Goal: Task Accomplishment & Management: Use online tool/utility

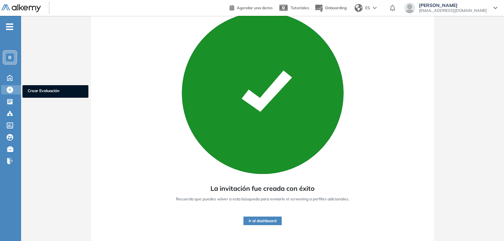
click at [9, 92] on icon at bounding box center [10, 90] width 7 height 7
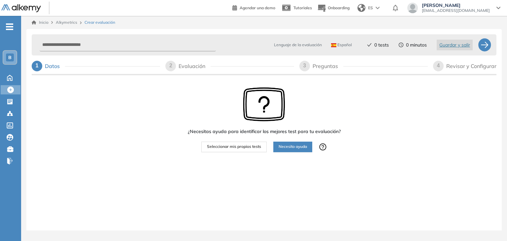
click at [249, 148] on span "Seleccionar mis propios tests" at bounding box center [234, 147] width 54 height 6
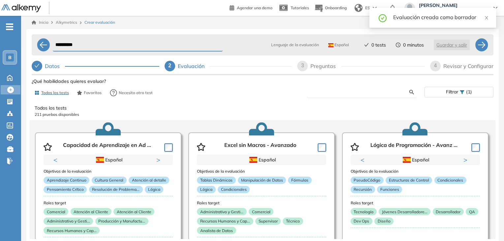
click at [339, 93] on input "text" at bounding box center [361, 92] width 97 height 6
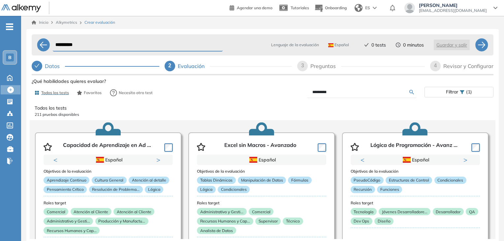
type input "*********"
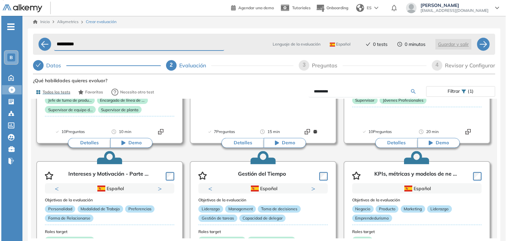
scroll to position [120, 0]
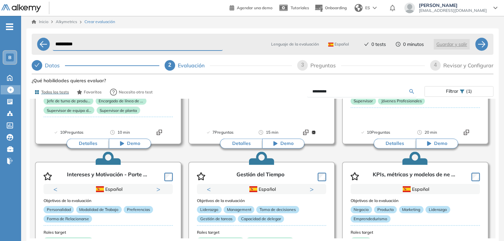
click at [90, 143] on button "Detalles" at bounding box center [88, 144] width 42 height 10
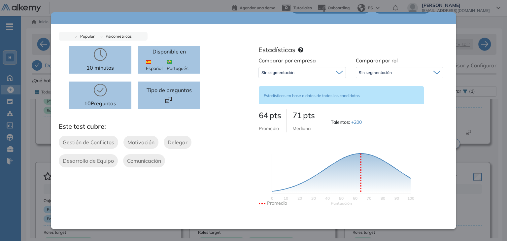
scroll to position [0, 0]
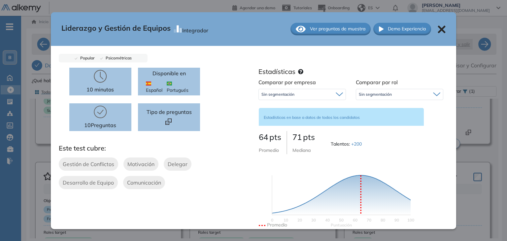
click at [333, 29] on span "Ver preguntas de muestra" at bounding box center [337, 28] width 55 height 7
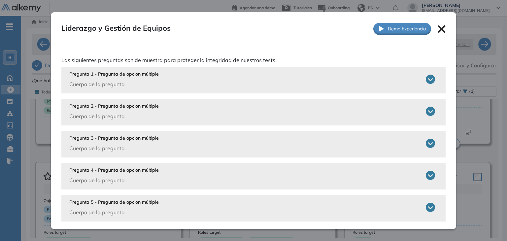
click at [426, 83] on icon at bounding box center [430, 79] width 9 height 9
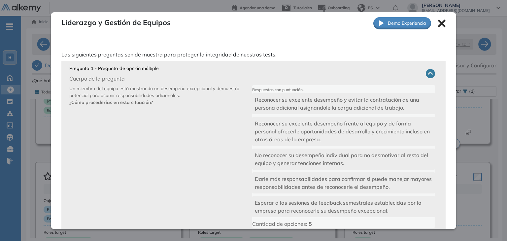
scroll to position [44, 0]
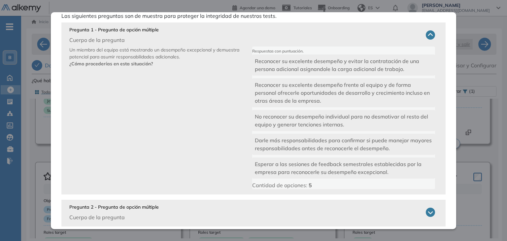
click at [426, 39] on icon at bounding box center [430, 34] width 9 height 9
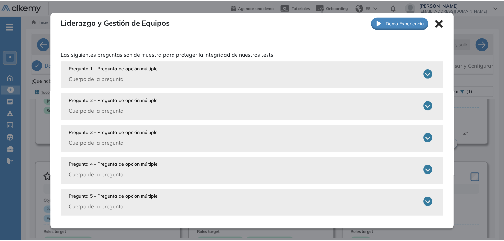
scroll to position [6, 0]
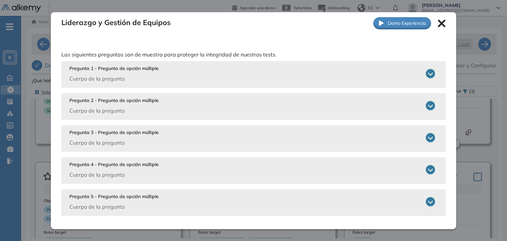
click at [436, 28] on div "Liderazgo y Gestión de Equipos Integrador Ver preguntas de muestra Demo Experie…" at bounding box center [254, 23] width 406 height 33
click at [438, 25] on icon at bounding box center [442, 23] width 8 height 8
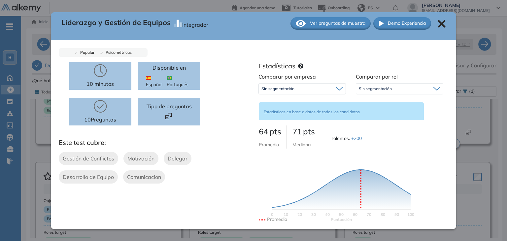
click at [438, 25] on icon at bounding box center [442, 24] width 8 height 8
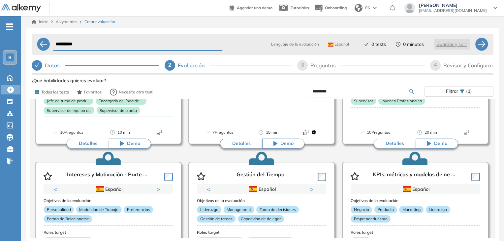
scroll to position [0, 0]
